Goal: Navigation & Orientation: Find specific page/section

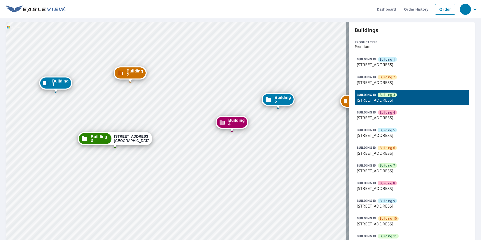
scroll to position [25, 0]
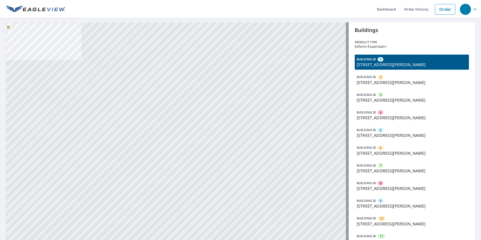
click at [383, 110] on div "BUILDING ID 4 1260 John St, Salinas, CA, 93905" at bounding box center [412, 115] width 114 height 15
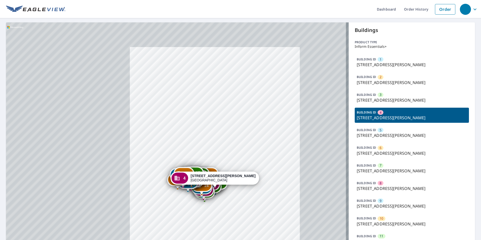
drag, startPoint x: 242, startPoint y: 132, endPoint x: 248, endPoint y: 107, distance: 25.6
